Goal: Information Seeking & Learning: Learn about a topic

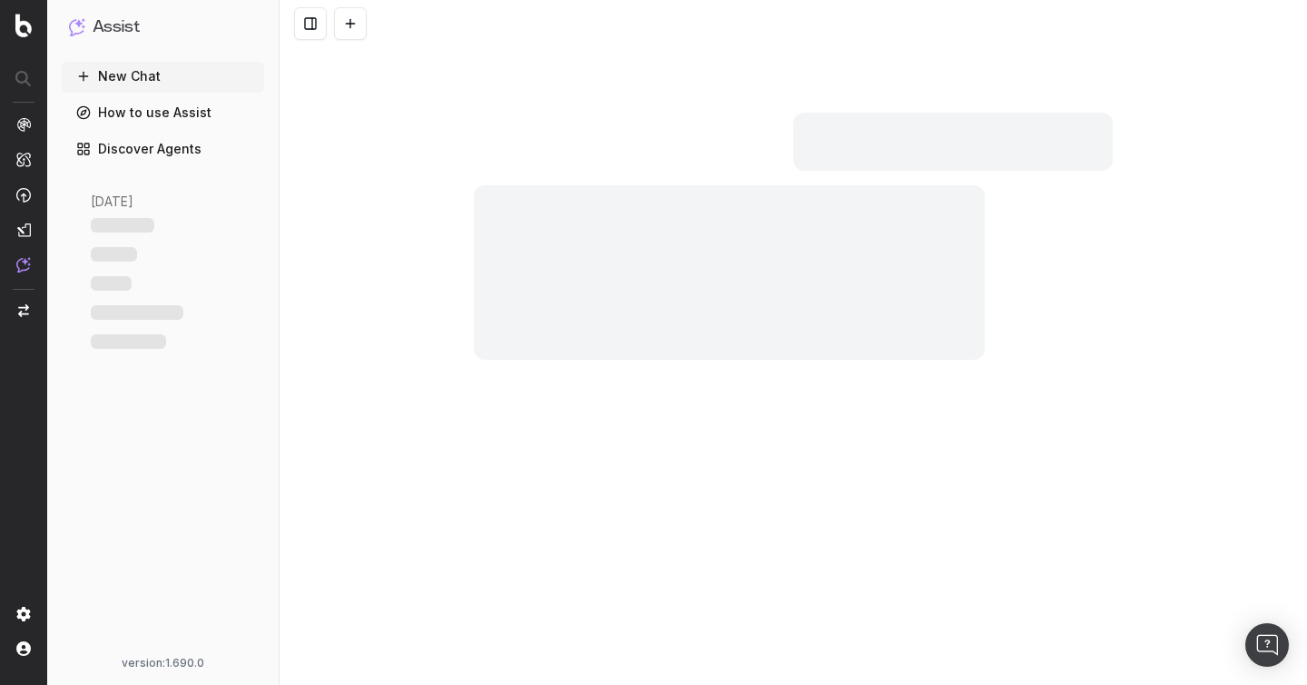
click at [176, 115] on link "How to use Assist" at bounding box center [163, 112] width 202 height 29
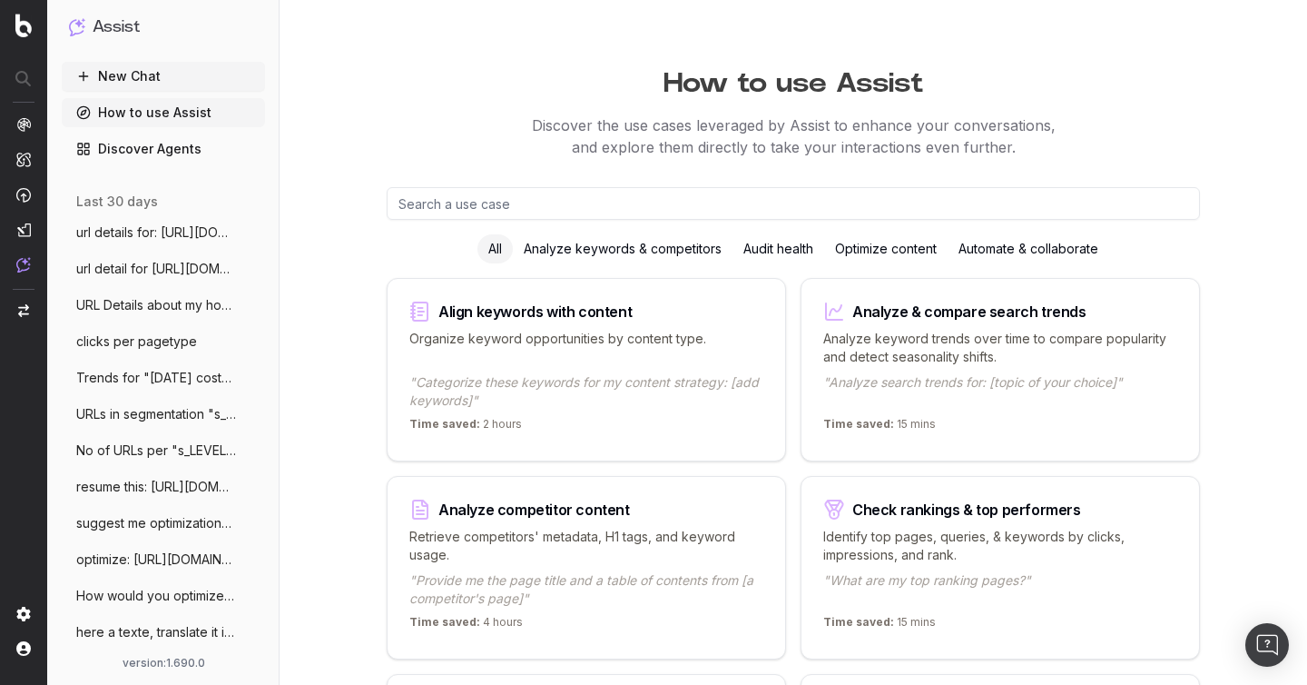
click at [175, 145] on link "Discover Agents" at bounding box center [163, 148] width 203 height 29
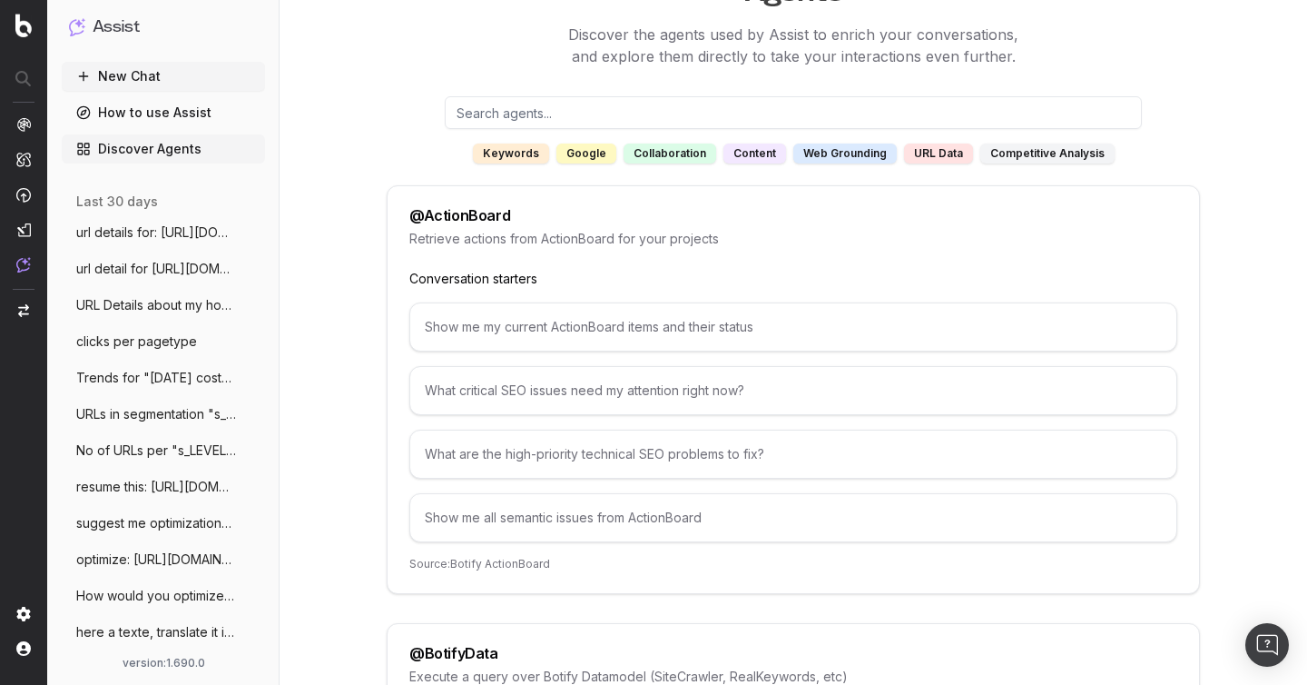
scroll to position [96, 0]
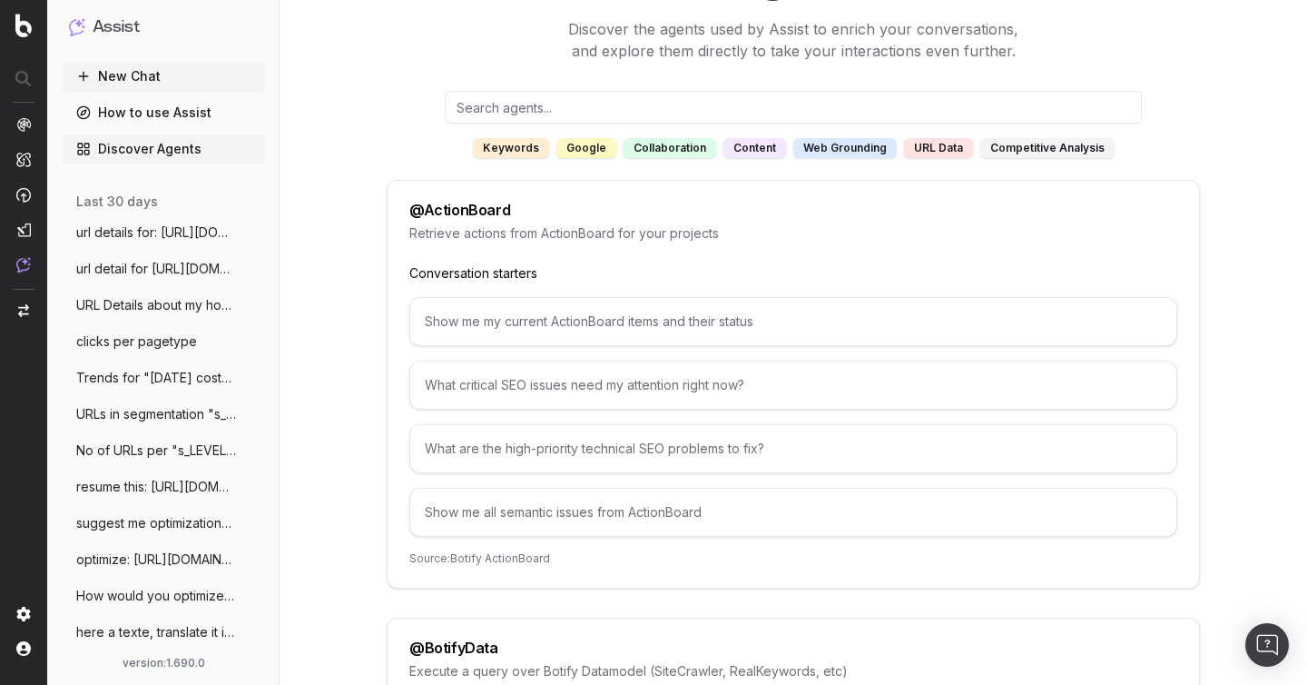
click at [525, 109] on input "text" at bounding box center [793, 107] width 697 height 33
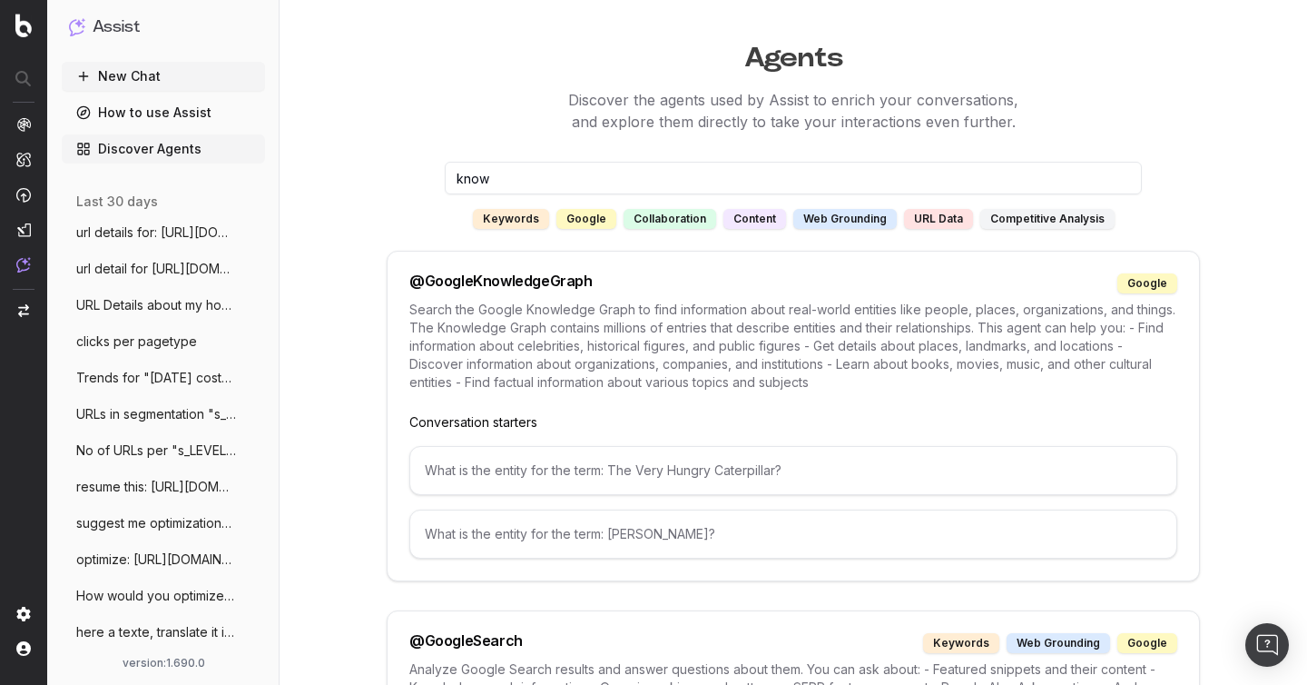
scroll to position [29, 0]
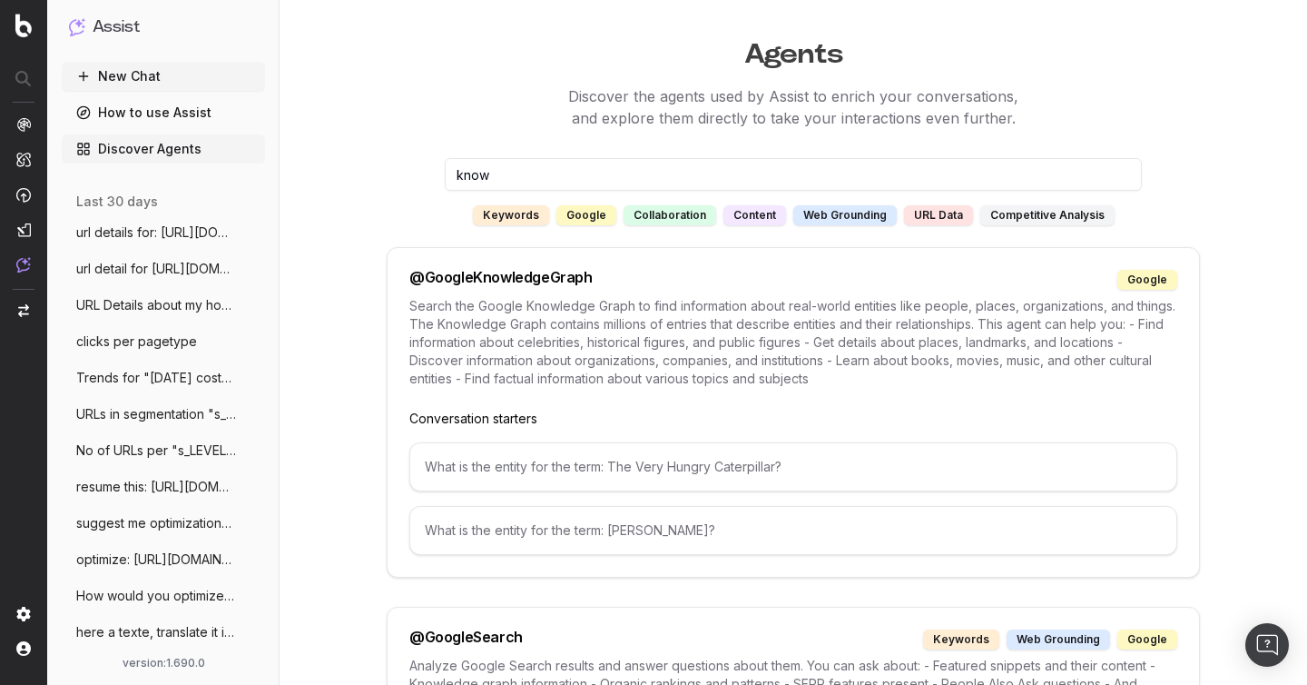
type input "know"
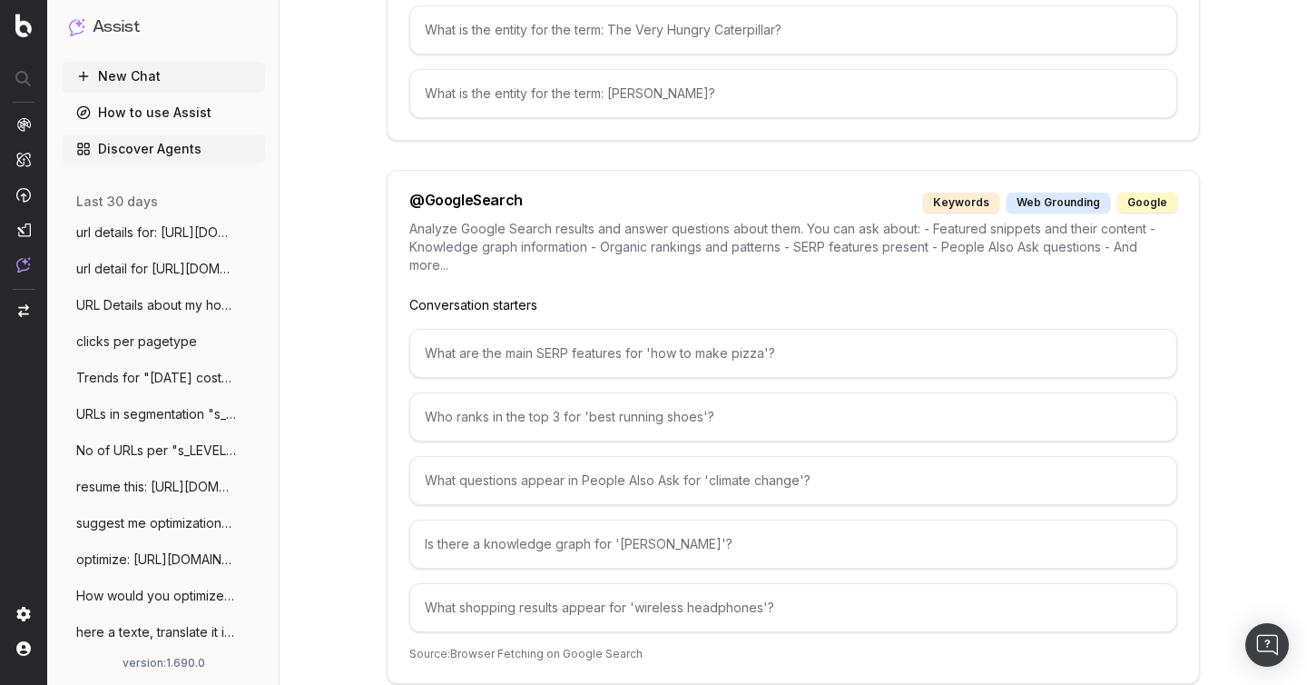
scroll to position [538, 0]
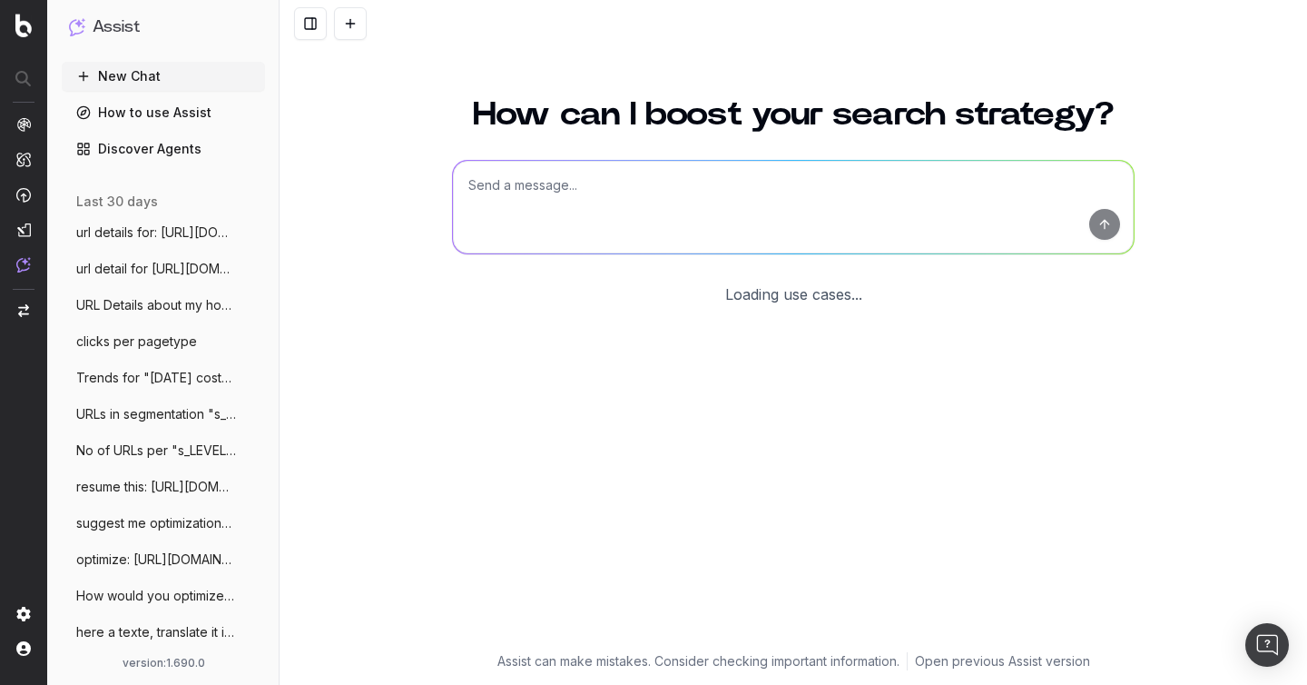
scroll to position [20, 0]
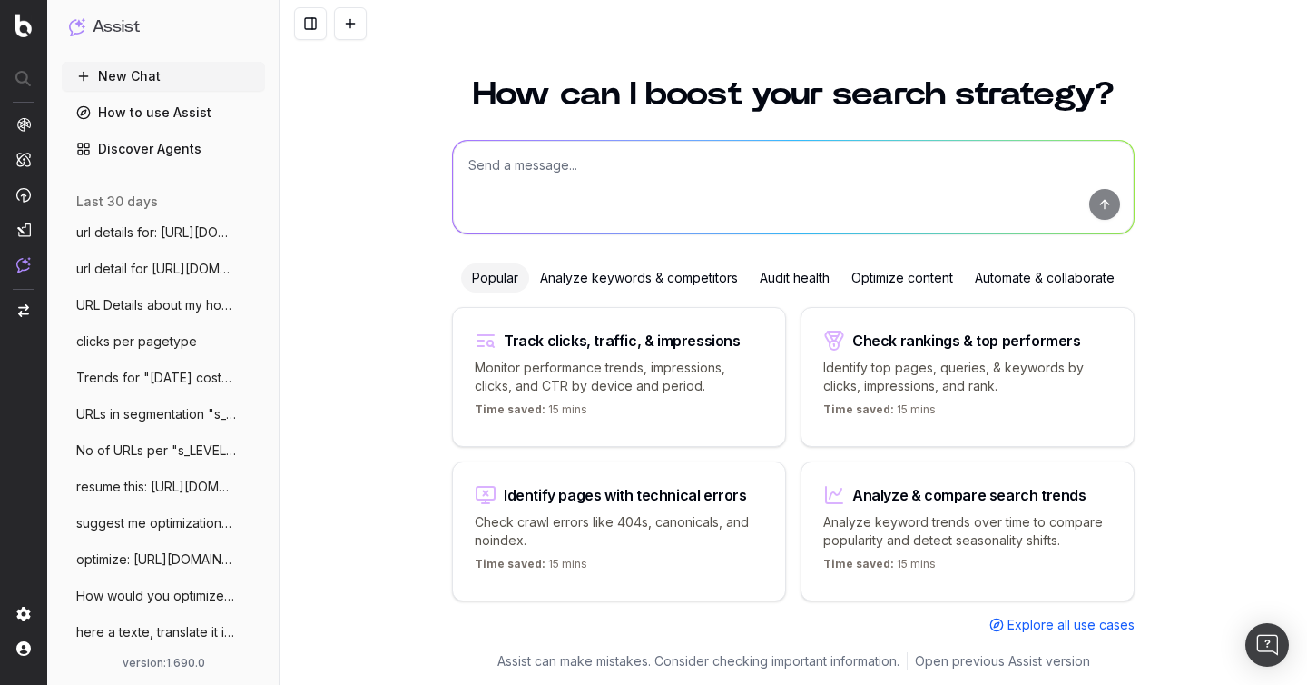
click at [141, 229] on span "url details for: [URL][DOMAIN_NAME][PERSON_NAME]" at bounding box center [156, 232] width 160 height 18
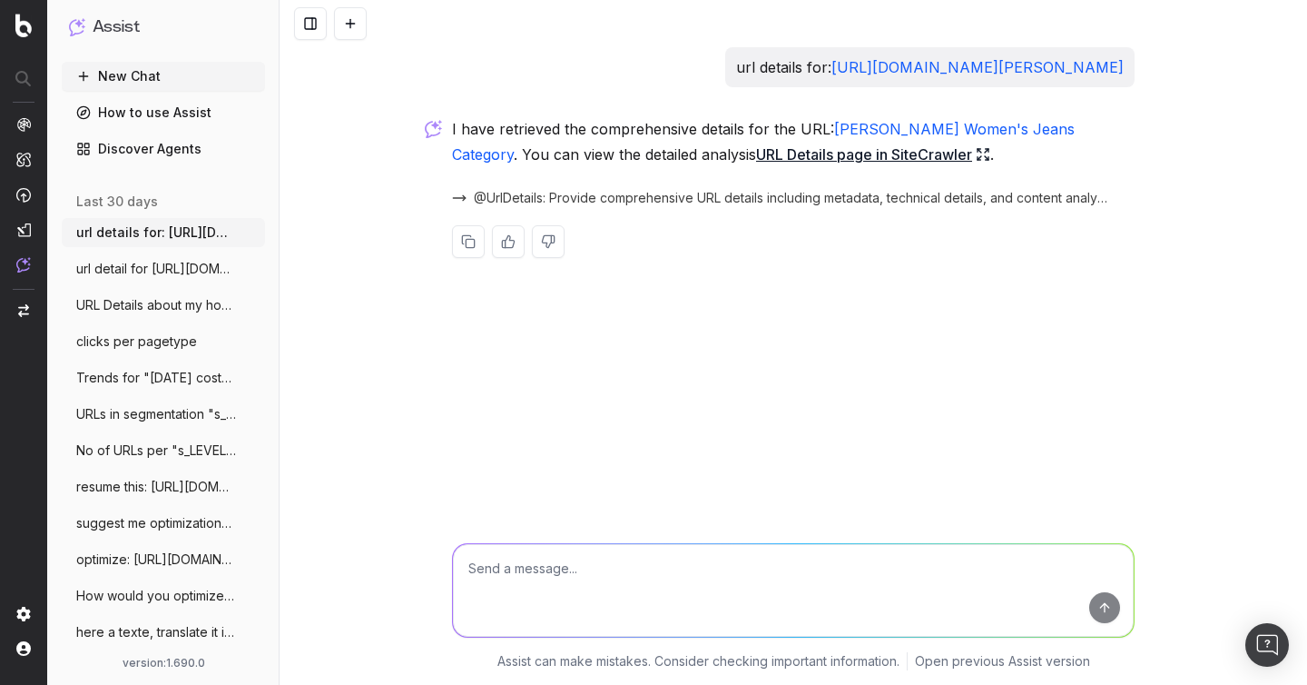
click at [765, 149] on link "URL Details page in SiteCrawler" at bounding box center [873, 154] width 234 height 25
click at [147, 260] on span "url detail for [URL][DOMAIN_NAME][PERSON_NAME]" at bounding box center [156, 269] width 160 height 18
click at [153, 295] on button "URL Details about my hompage" at bounding box center [163, 305] width 203 height 29
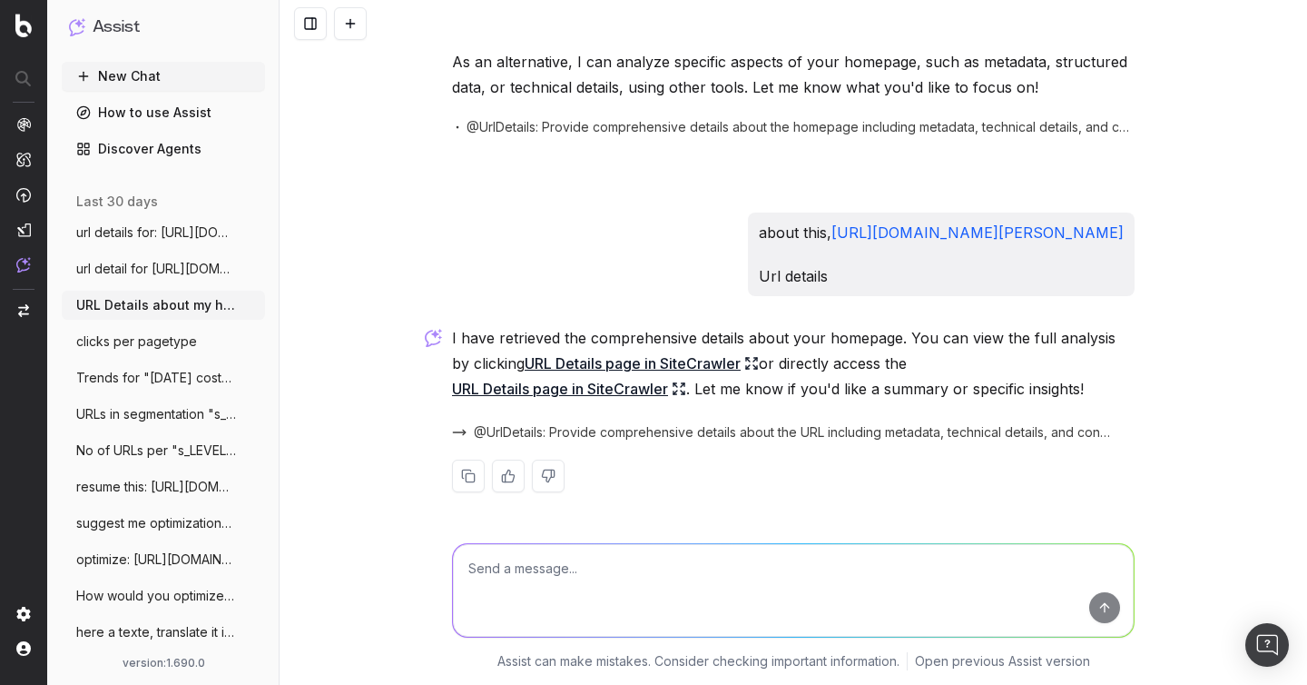
click at [142, 330] on button "clicks per pagetype" at bounding box center [163, 341] width 203 height 29
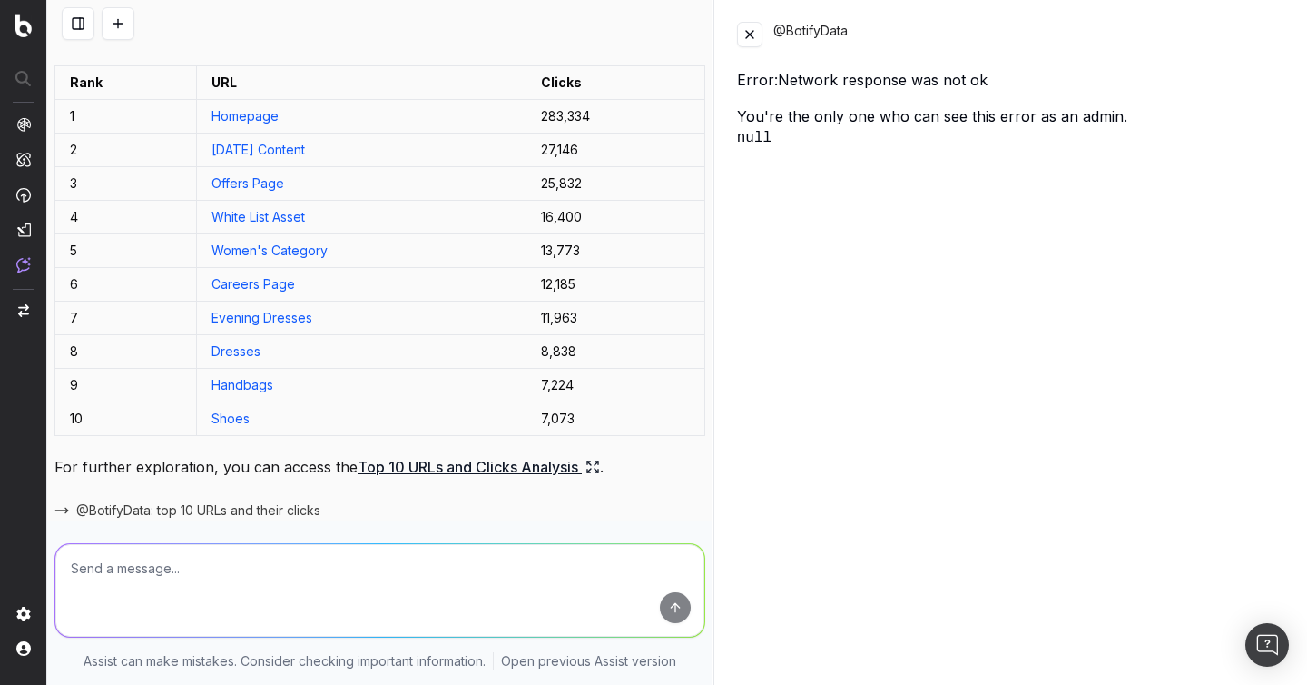
scroll to position [334, 0]
click at [690, 84] on button at bounding box center [688, 82] width 33 height 33
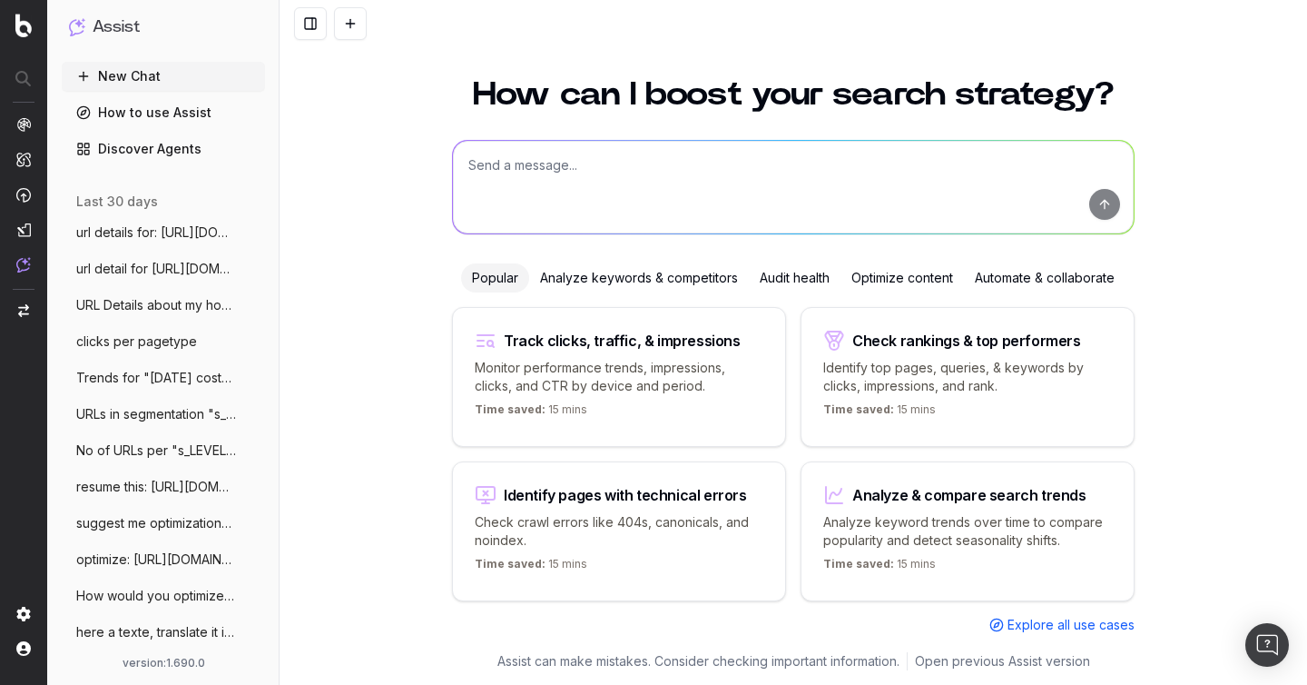
scroll to position [30, 0]
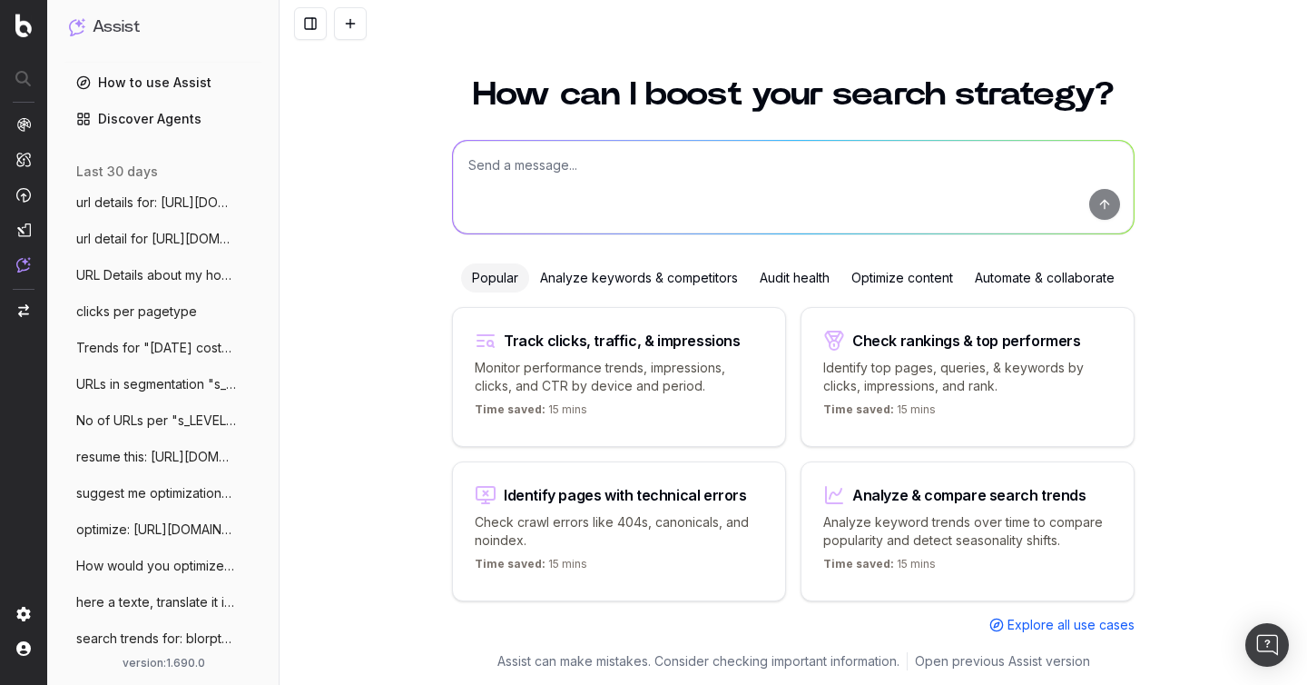
click at [162, 310] on span "clicks per pagetype" at bounding box center [136, 311] width 121 height 18
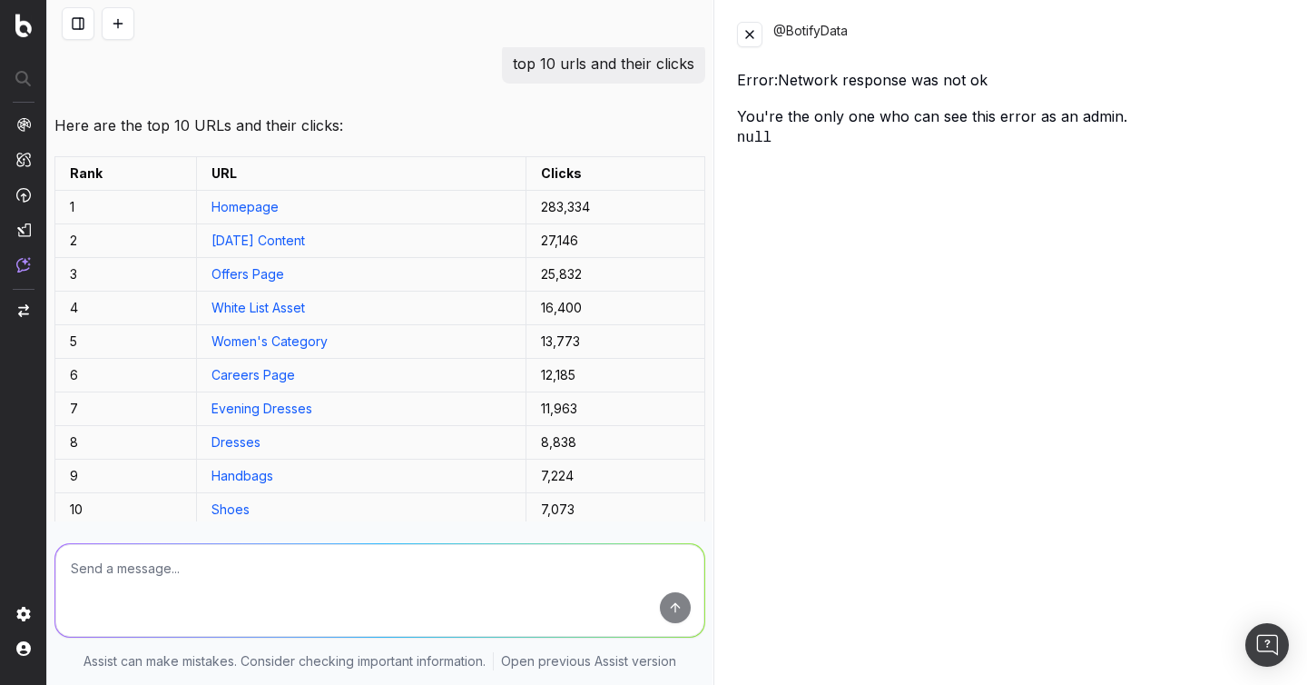
scroll to position [48, 0]
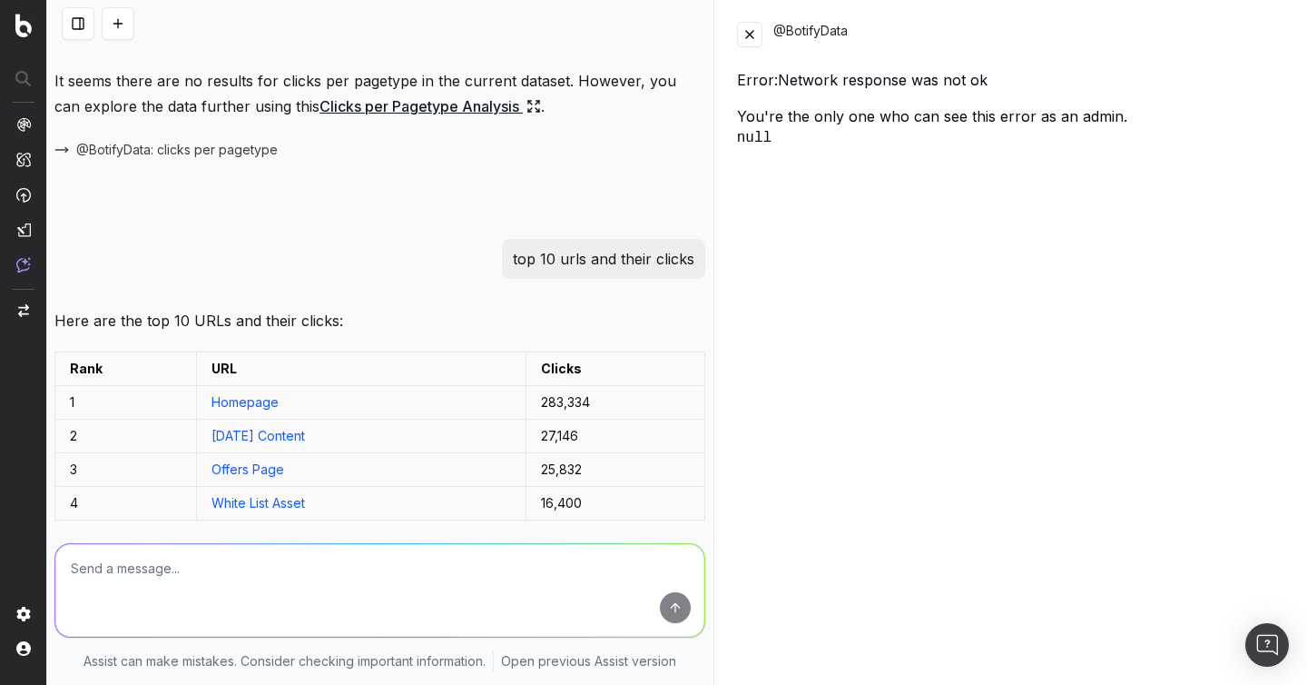
click at [584, 261] on p "top 10 urls and their clicks" at bounding box center [604, 258] width 182 height 25
copy p "top 10 urls and their clicks"
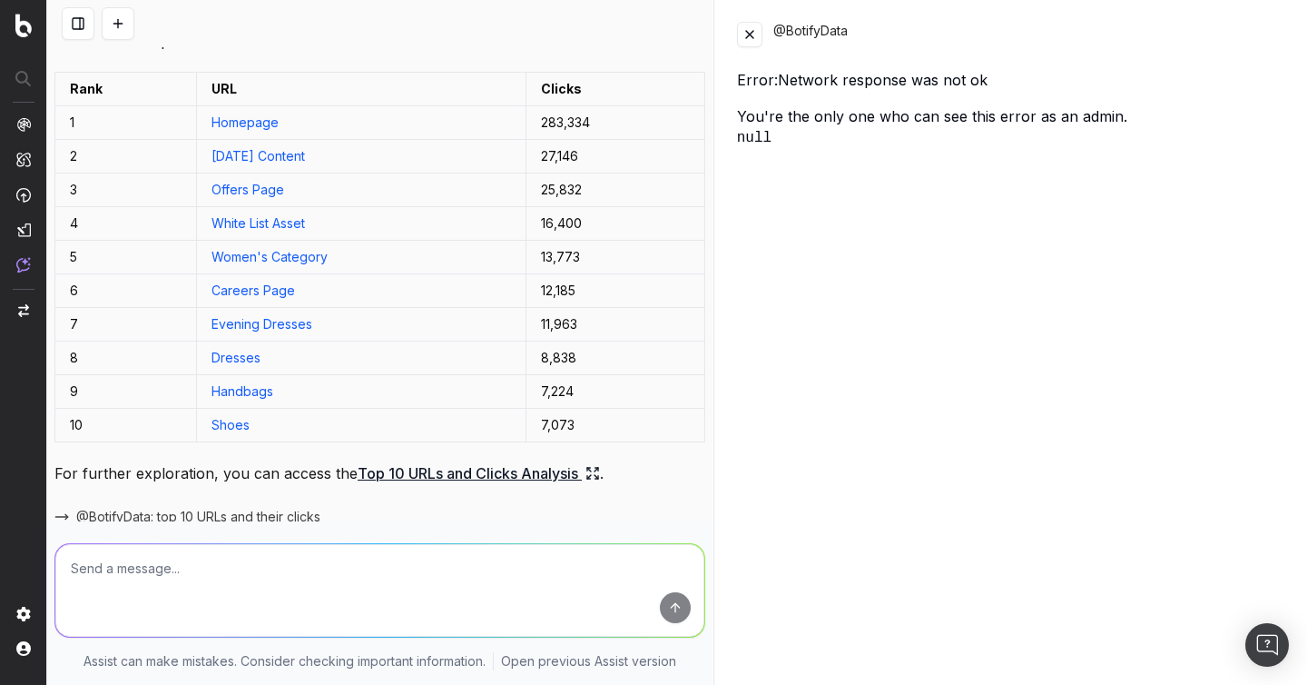
scroll to position [412, 0]
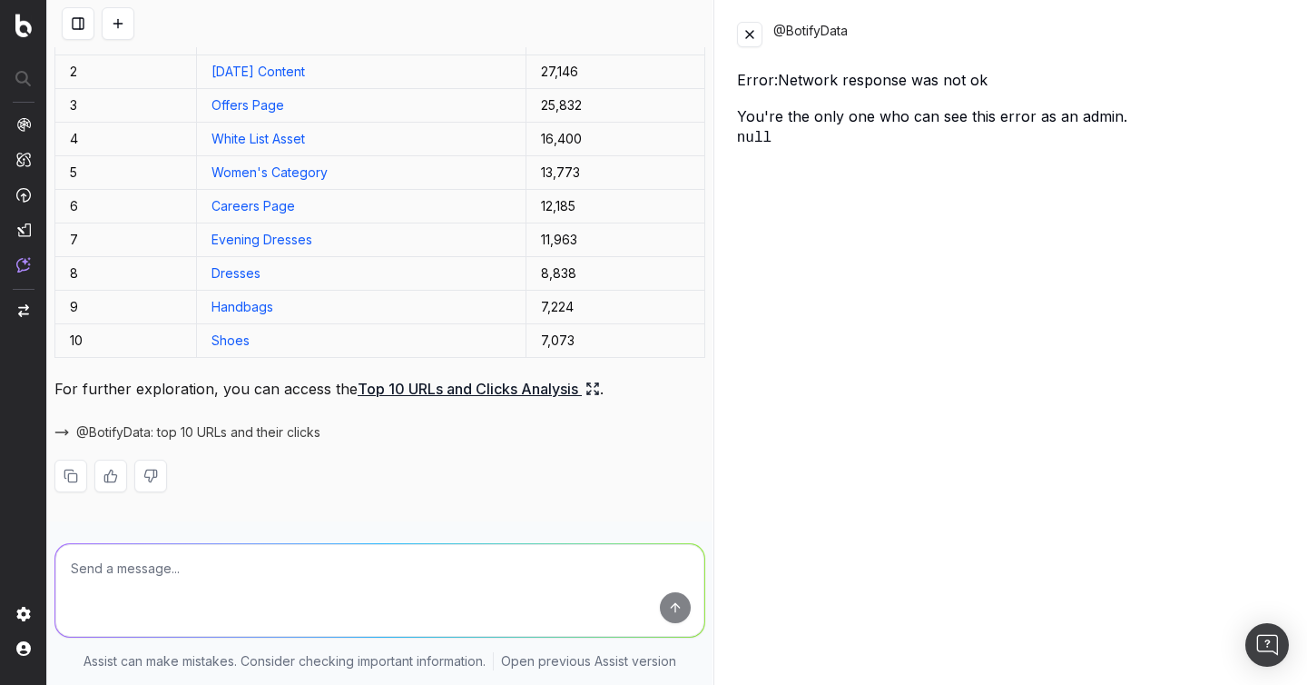
click at [143, 563] on textarea at bounding box center [379, 590] width 649 height 93
click at [126, 13] on button at bounding box center [118, 23] width 33 height 33
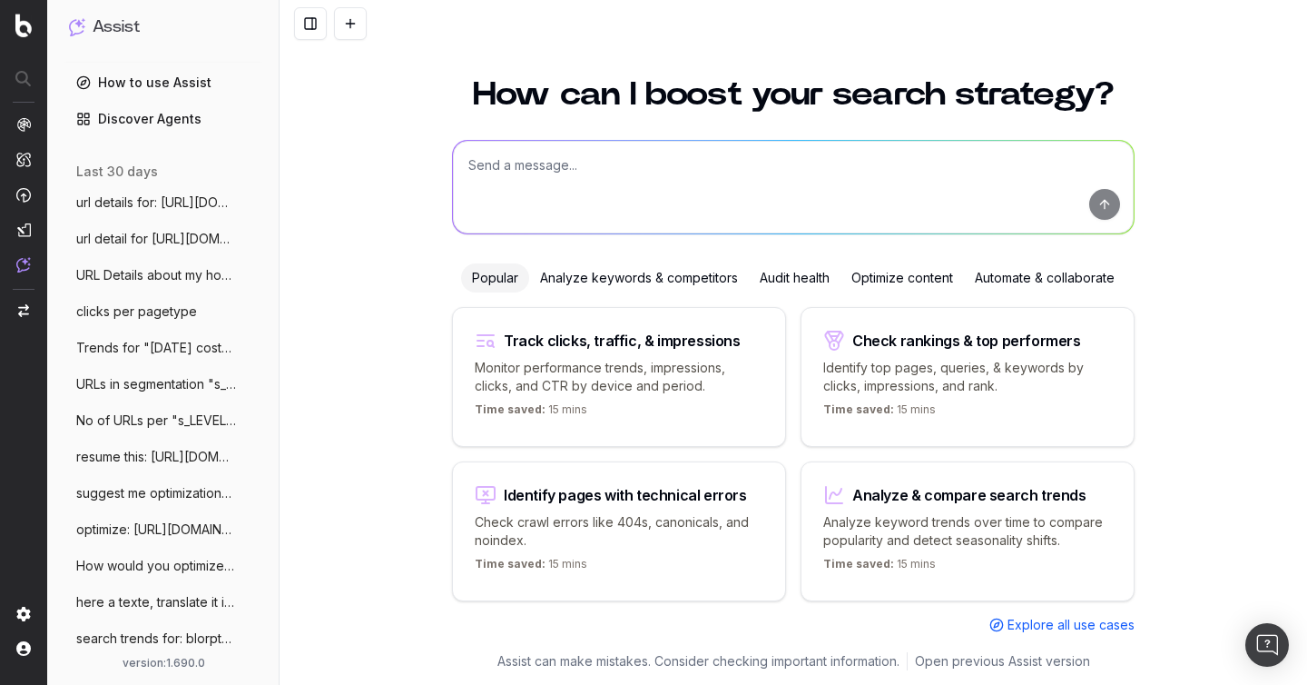
scroll to position [20, 0]
click at [522, 167] on textarea at bounding box center [793, 187] width 681 height 93
paste textarea "top 10 urls and their clicks"
type textarea "top 10 urls and their clicks"
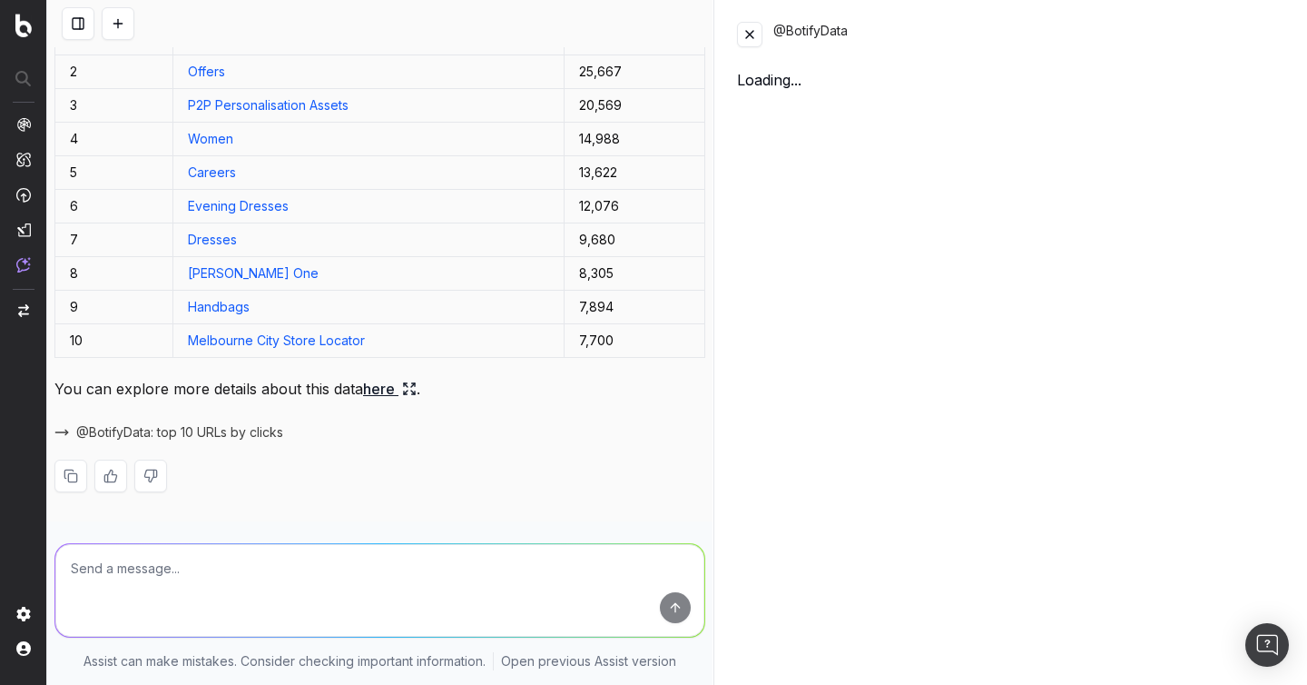
scroll to position [173, 0]
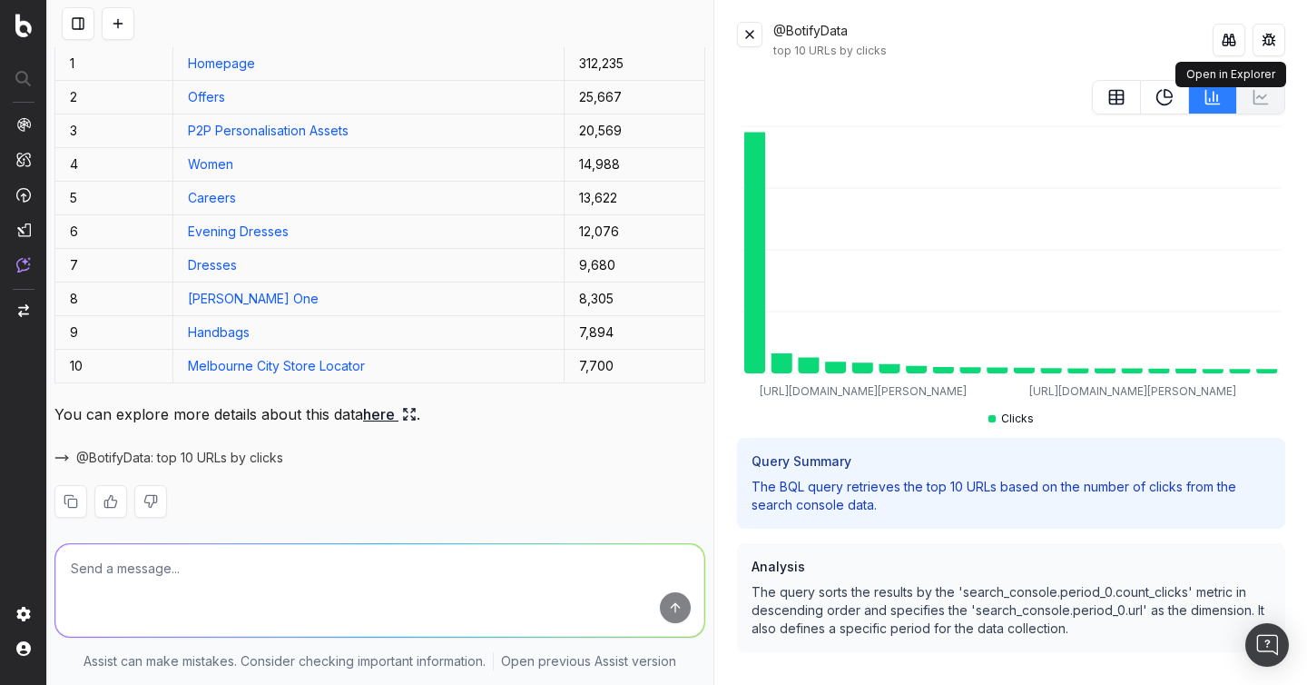
click at [1229, 40] on button at bounding box center [1229, 40] width 33 height 33
